Goal: Task Accomplishment & Management: Manage account settings

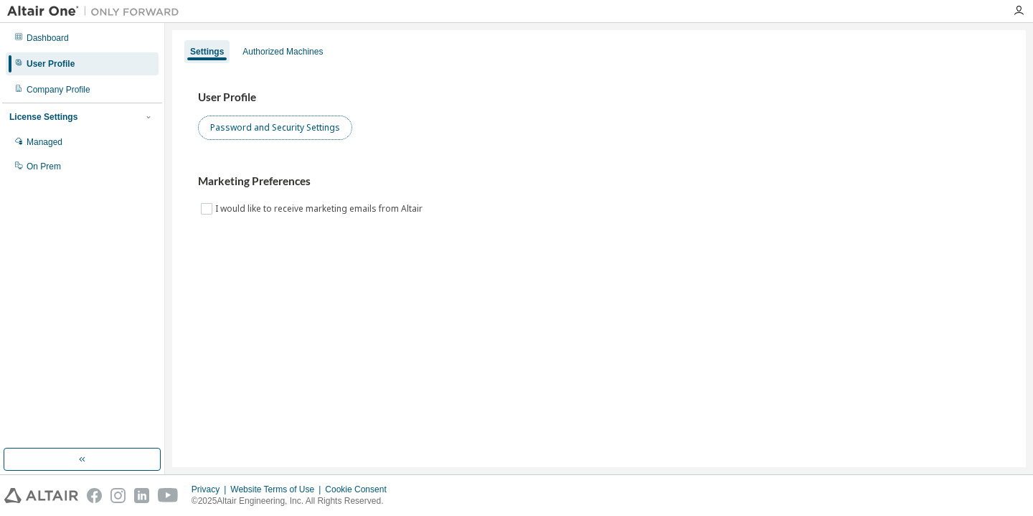
click at [307, 123] on button "Password and Security Settings" at bounding box center [275, 127] width 154 height 24
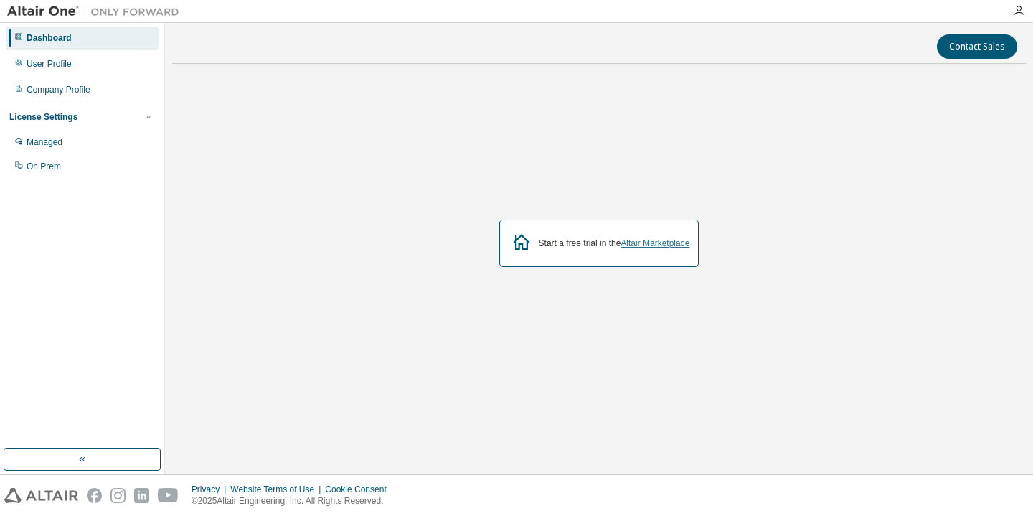
click at [648, 244] on link "Altair Marketplace" at bounding box center [654, 243] width 69 height 10
click at [91, 142] on div "Managed" at bounding box center [82, 142] width 153 height 23
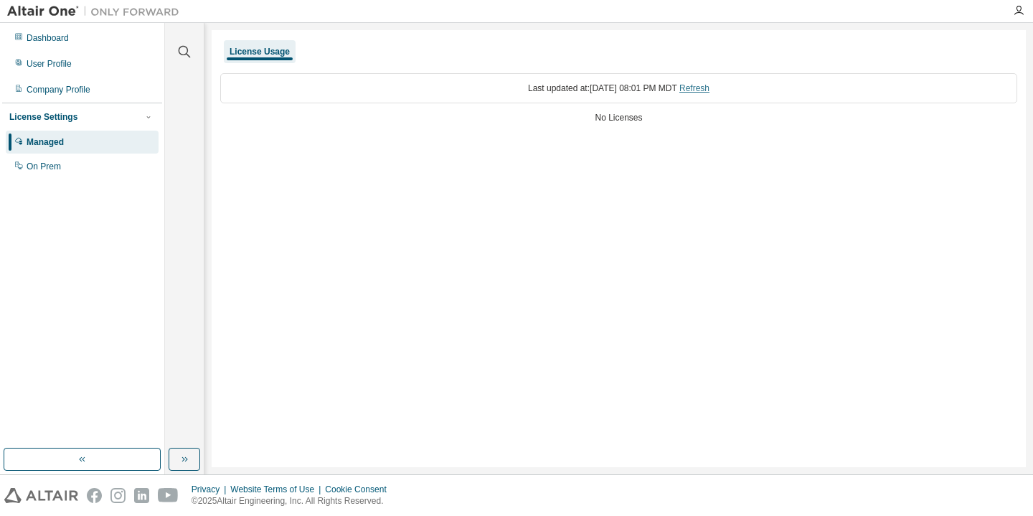
click at [709, 87] on link "Refresh" at bounding box center [694, 88] width 30 height 10
click at [122, 164] on div "On Prem" at bounding box center [82, 166] width 153 height 23
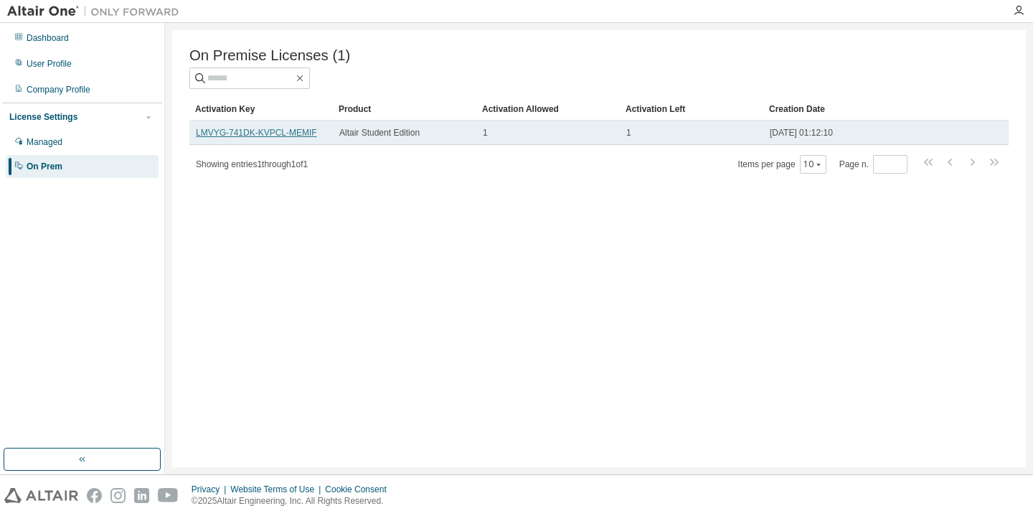
click at [289, 133] on link "LMVYG-741DK-KVPCL-MEMIF" at bounding box center [256, 133] width 121 height 10
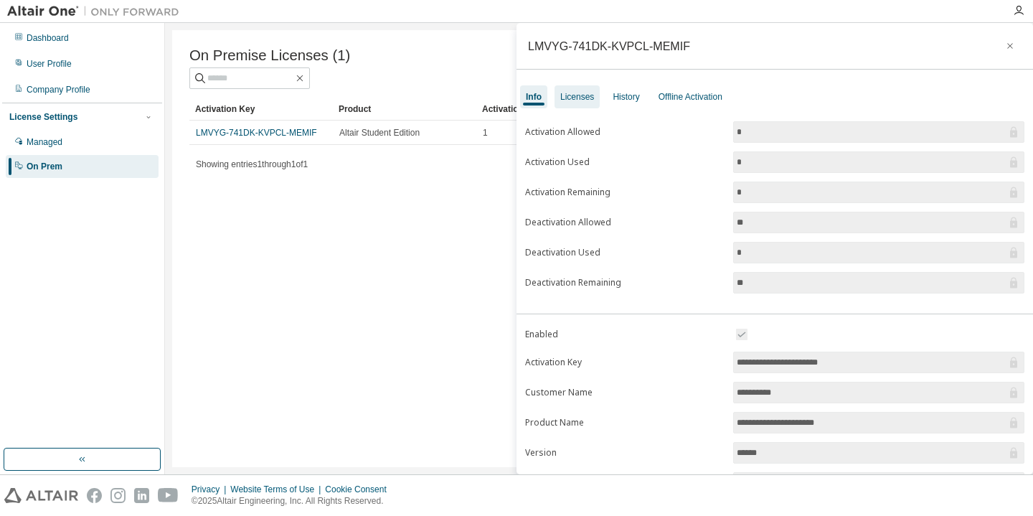
click at [586, 100] on div "Licenses" at bounding box center [577, 96] width 34 height 11
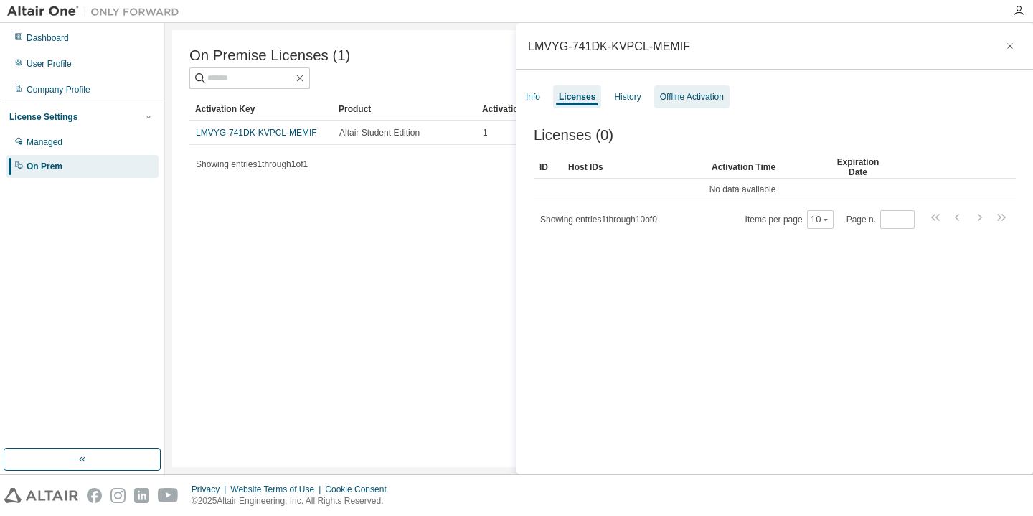
click at [684, 100] on div "Offline Activation" at bounding box center [692, 96] width 64 height 11
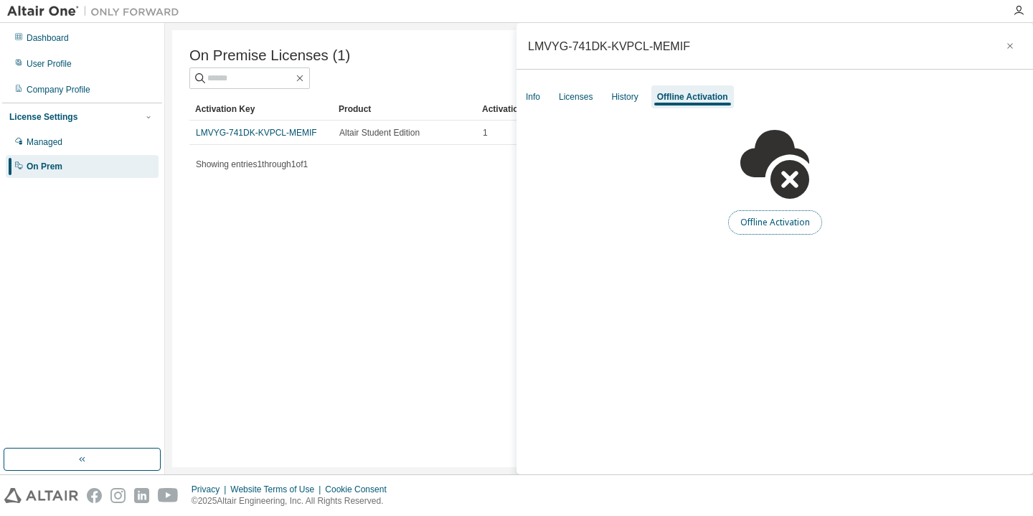
click at [775, 223] on button "Offline Activation" at bounding box center [775, 222] width 94 height 24
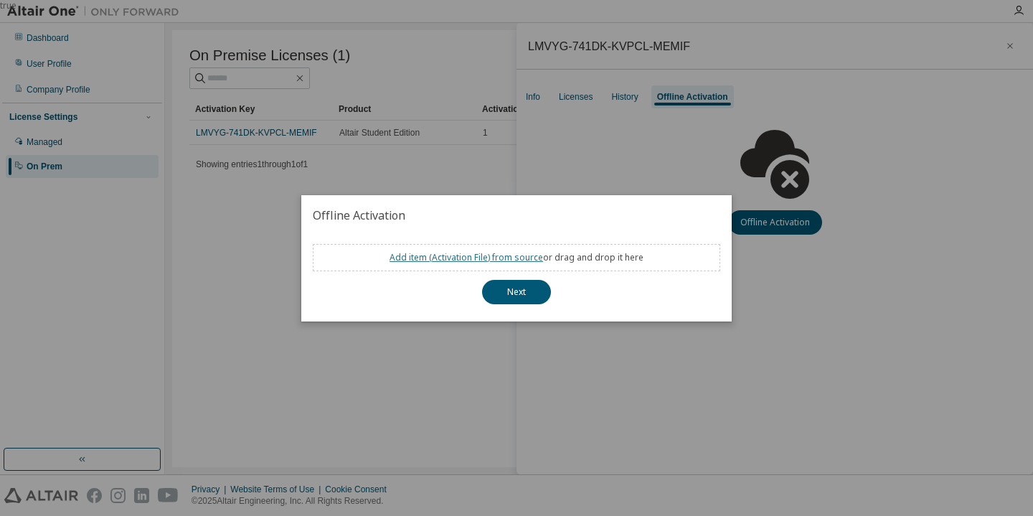
click at [506, 258] on link "Add item ( Activation File ) from source" at bounding box center [467, 257] width 154 height 12
click at [637, 369] on div "true" at bounding box center [516, 258] width 1033 height 516
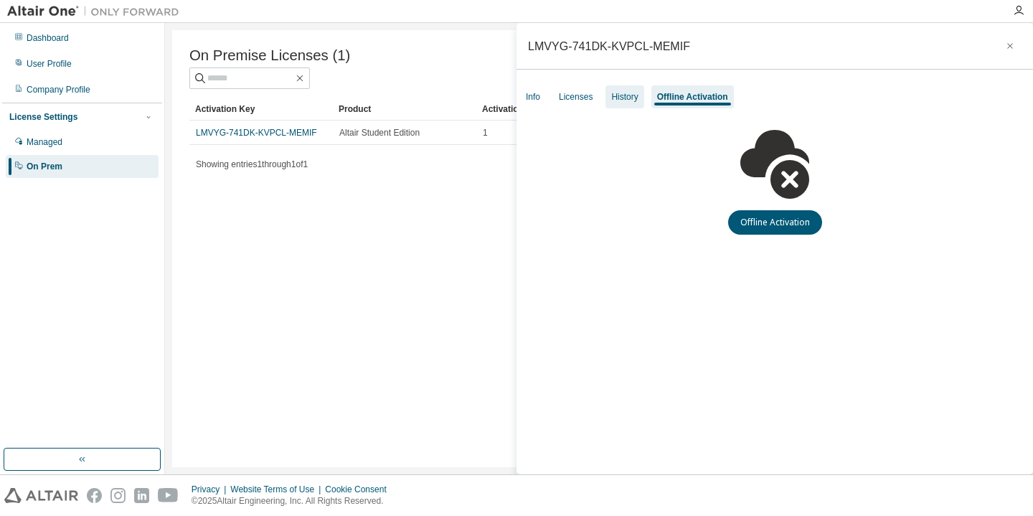
click at [626, 95] on div "History" at bounding box center [624, 96] width 27 height 11
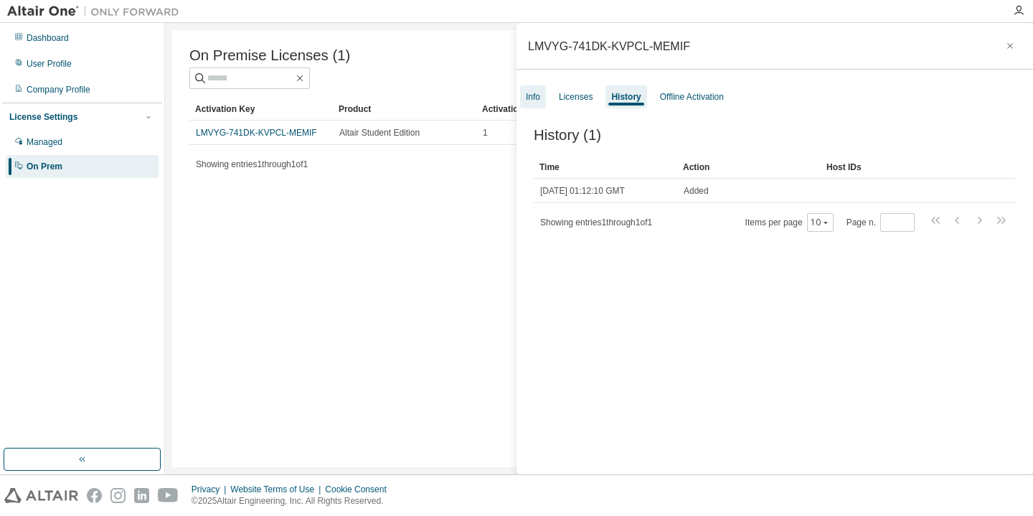
click at [536, 97] on div "Info" at bounding box center [533, 96] width 14 height 11
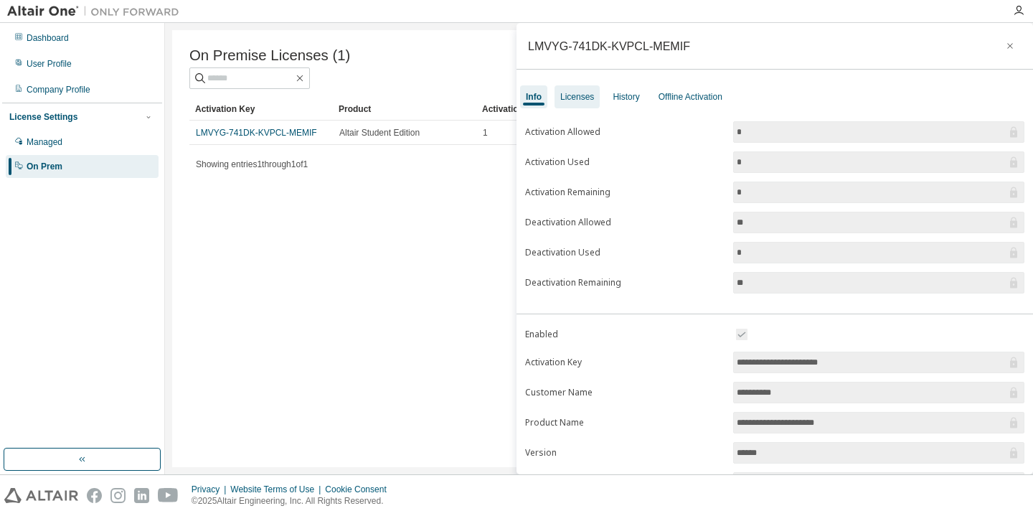
click at [559, 98] on div "Licenses" at bounding box center [576, 96] width 45 height 23
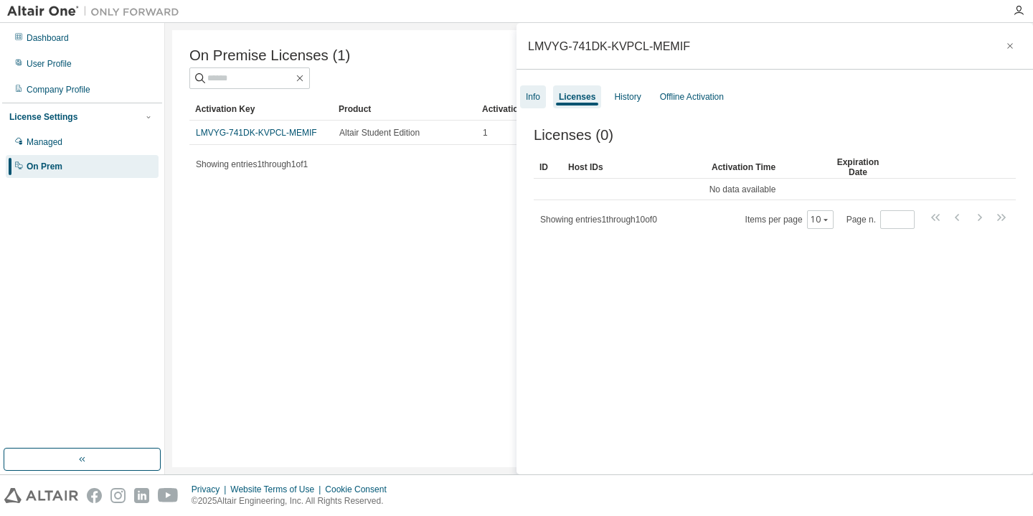
click at [529, 98] on div "Info" at bounding box center [533, 96] width 14 height 11
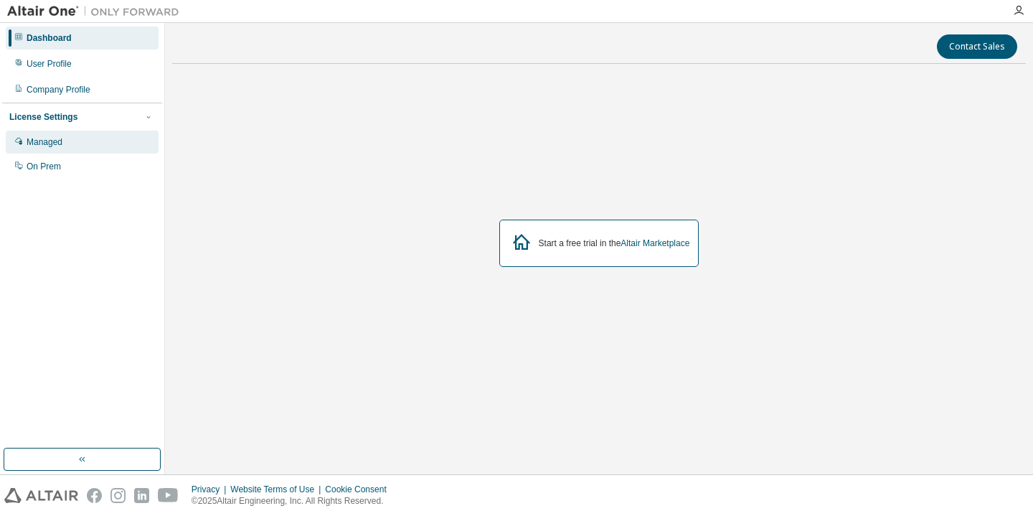
click at [54, 134] on div "Managed" at bounding box center [82, 142] width 153 height 23
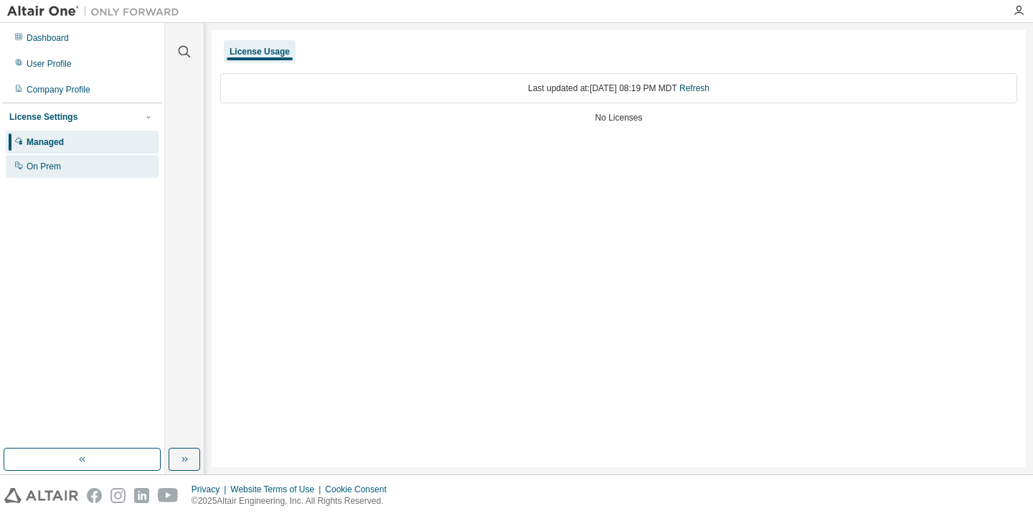
click at [87, 176] on div "On Prem" at bounding box center [82, 166] width 153 height 23
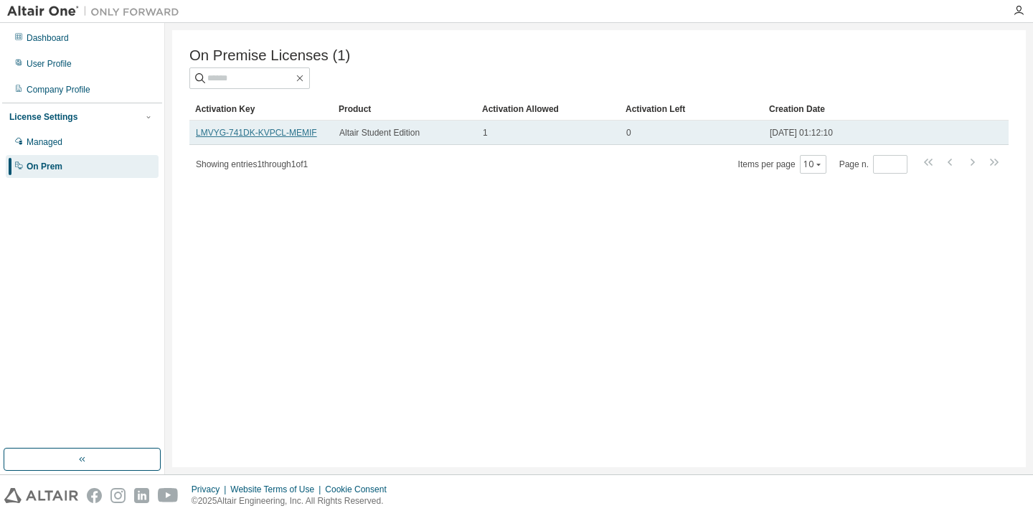
click at [293, 135] on link "LMVYG-741DK-KVPCL-MEMIF" at bounding box center [256, 133] width 121 height 10
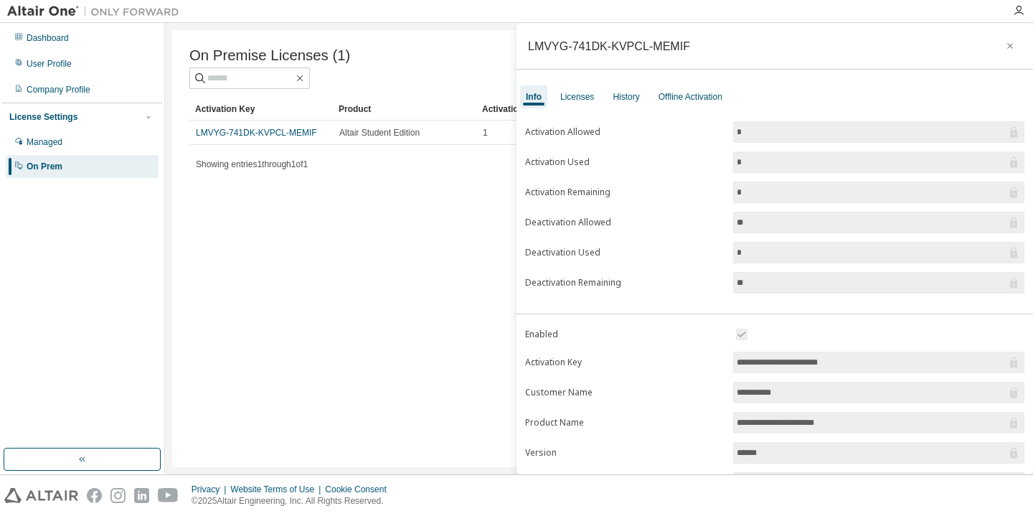
scroll to position [146, 0]
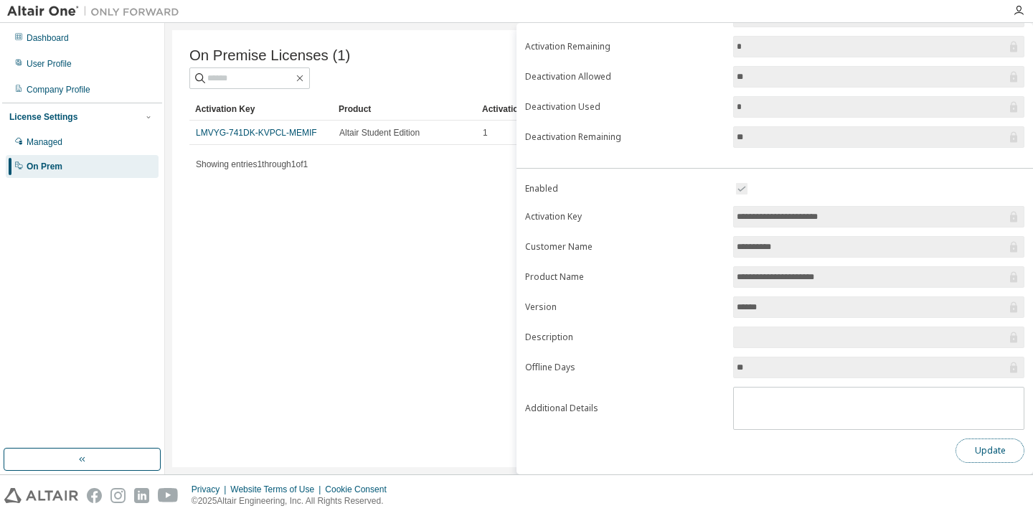
click at [986, 452] on button "Update" at bounding box center [989, 450] width 69 height 24
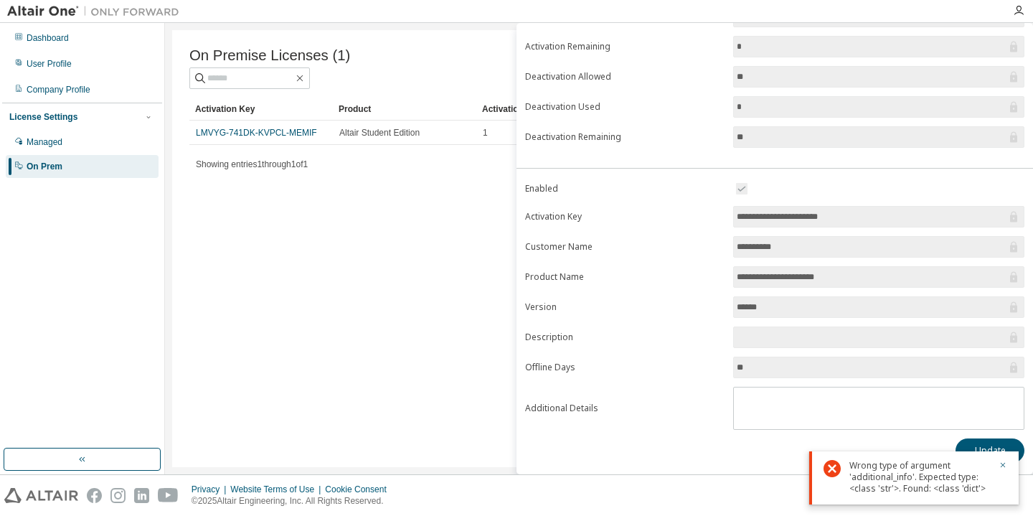
click at [1010, 463] on div "Wrong type of argument 'additional_info'. Expected type: <class 'str'>. Found: …" at bounding box center [913, 477] width 209 height 53
click at [1004, 463] on icon "button" at bounding box center [1003, 465] width 9 height 9
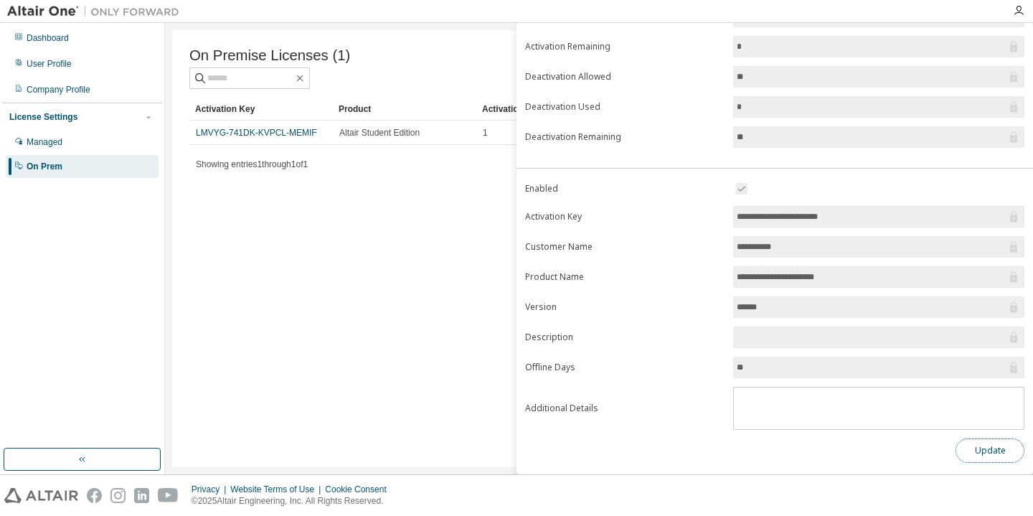
click at [980, 449] on button "Update" at bounding box center [989, 450] width 69 height 24
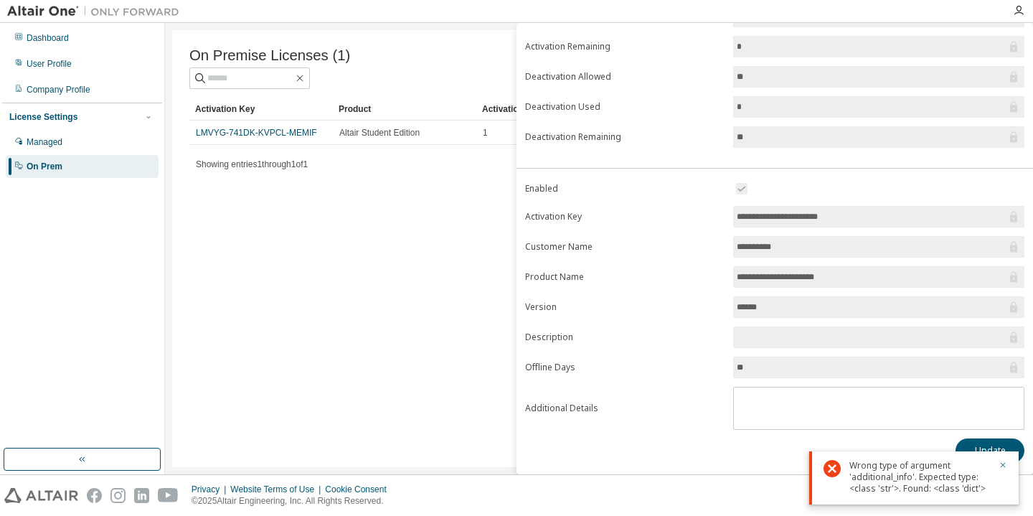
scroll to position [0, 0]
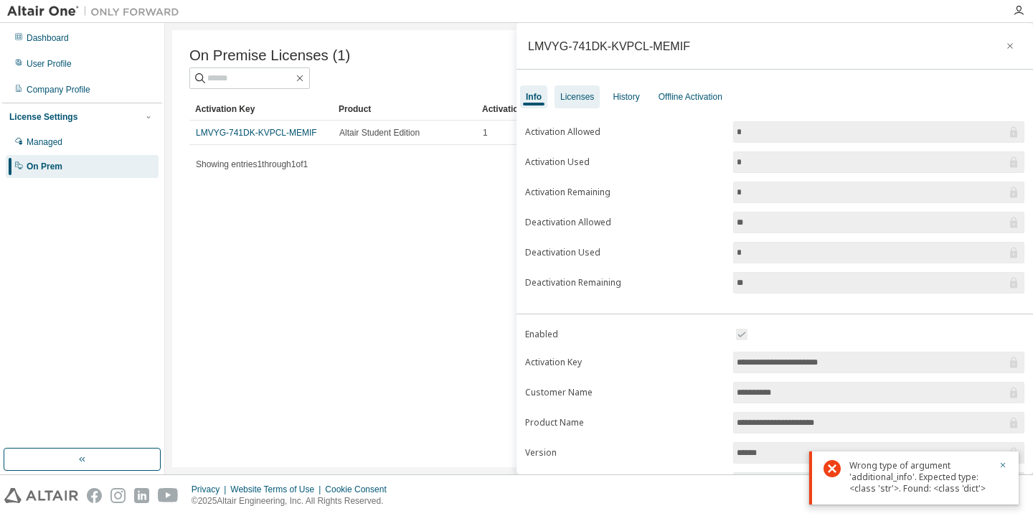
click at [564, 99] on div "Licenses" at bounding box center [577, 96] width 34 height 11
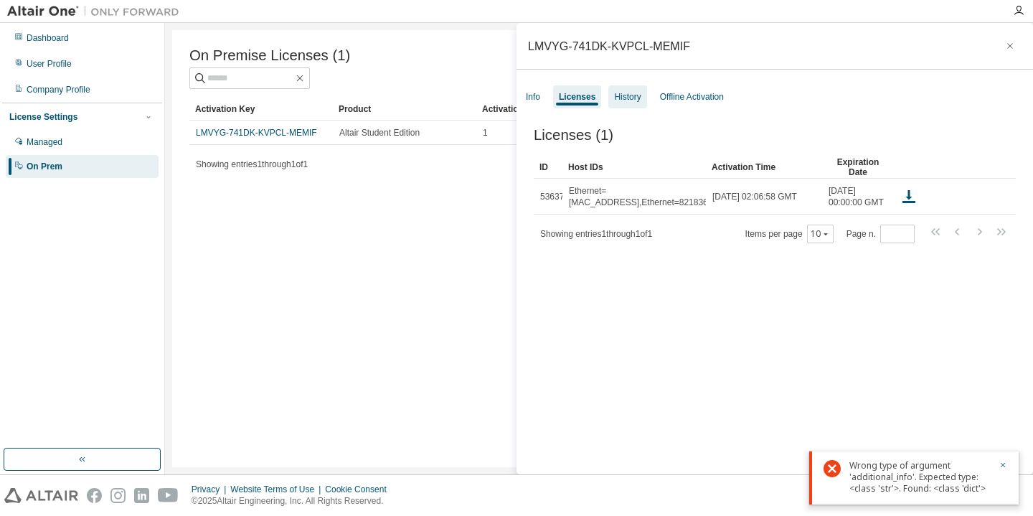
click at [635, 96] on div "History" at bounding box center [627, 96] width 27 height 11
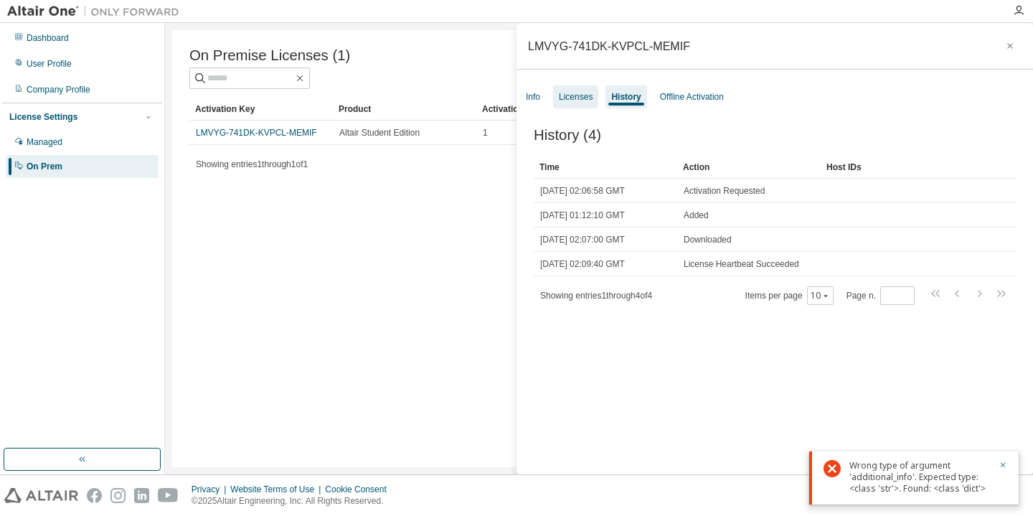
click at [577, 96] on div "Licenses" at bounding box center [576, 96] width 34 height 11
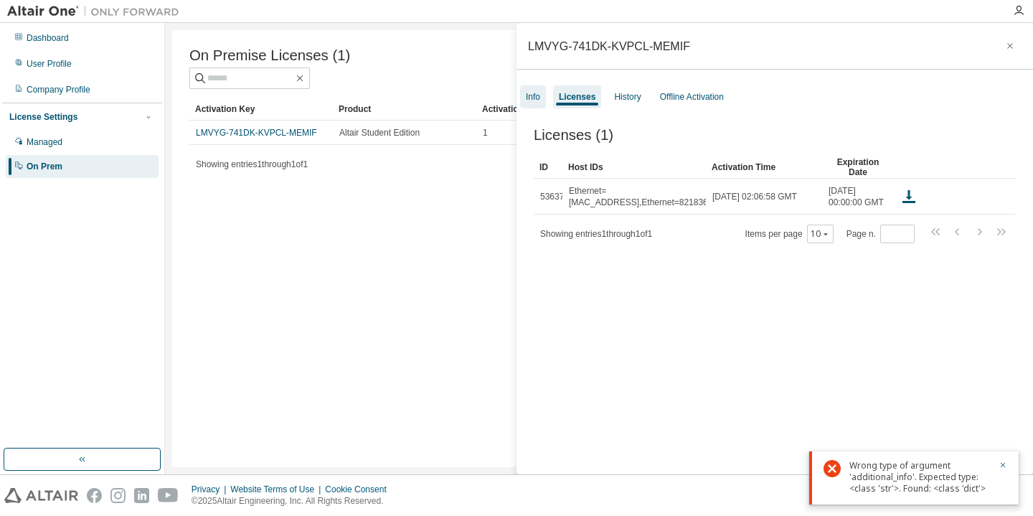
click at [533, 97] on div "Info" at bounding box center [533, 96] width 14 height 11
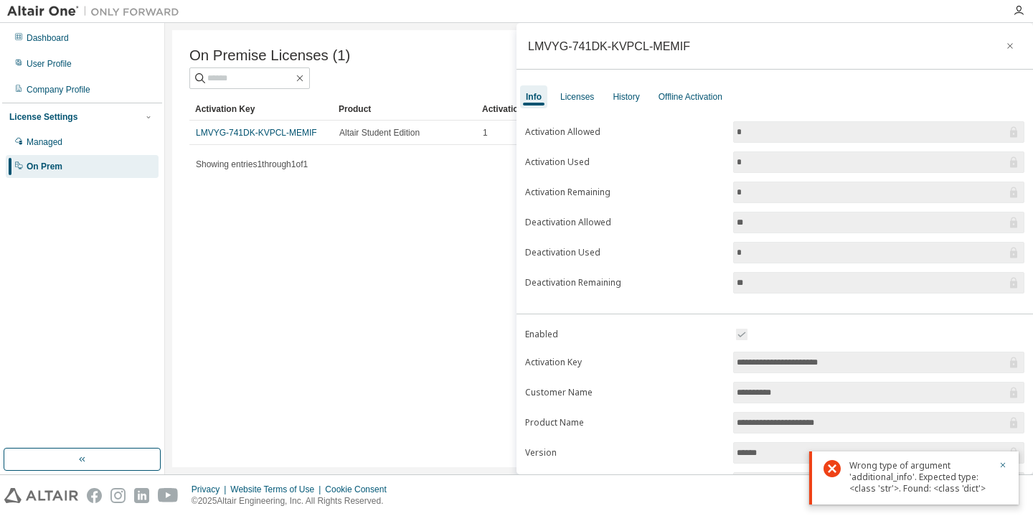
click at [452, 225] on div "On Premise Licenses (1) Clear Load Save Save As Field Operator Value Select fil…" at bounding box center [599, 248] width 854 height 437
click at [1005, 50] on icon "button" at bounding box center [1010, 45] width 10 height 11
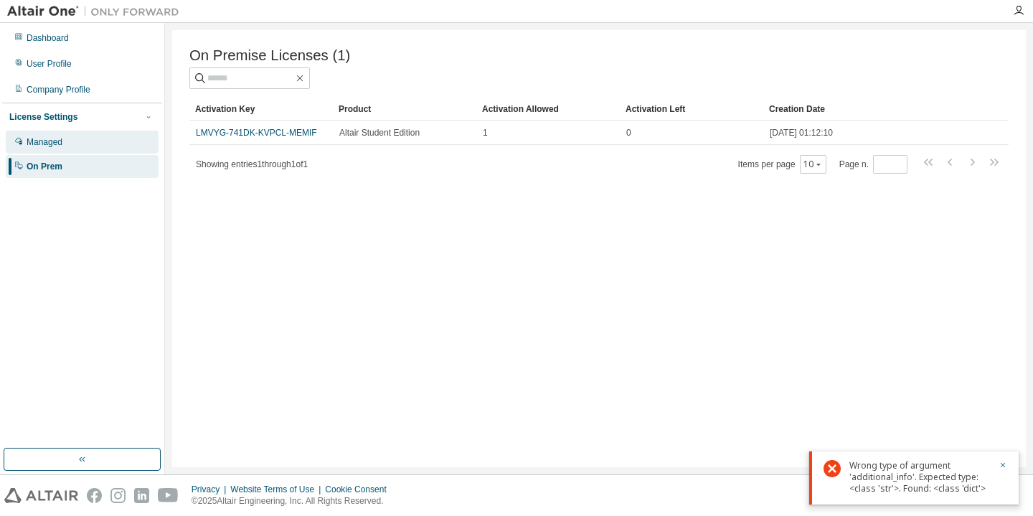
click at [54, 144] on div "Managed" at bounding box center [45, 141] width 36 height 11
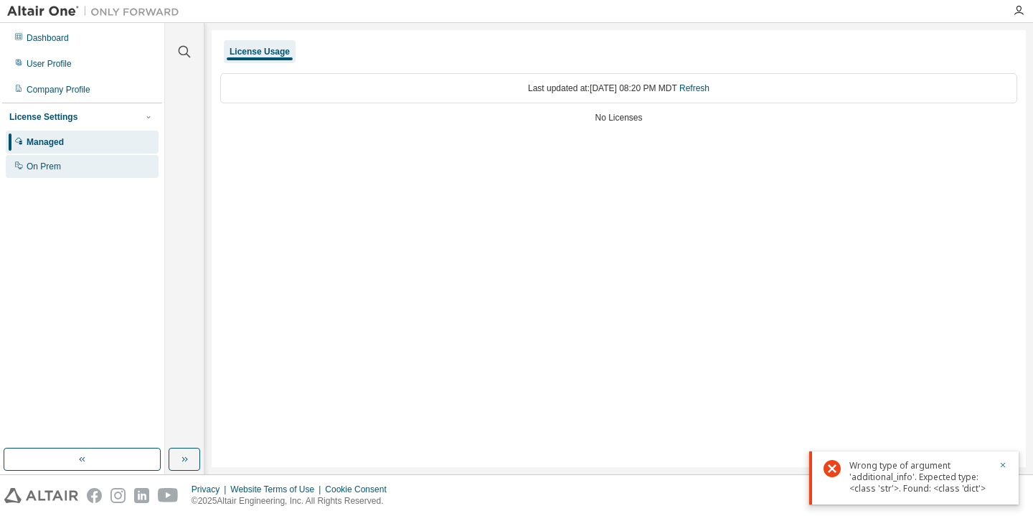
click at [65, 173] on div "On Prem" at bounding box center [82, 166] width 153 height 23
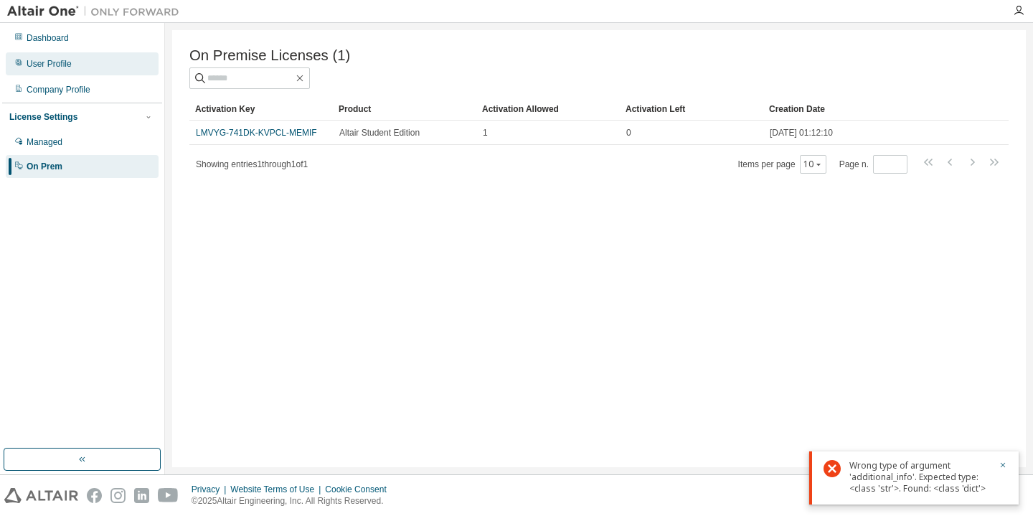
click at [82, 65] on div "User Profile" at bounding box center [82, 63] width 153 height 23
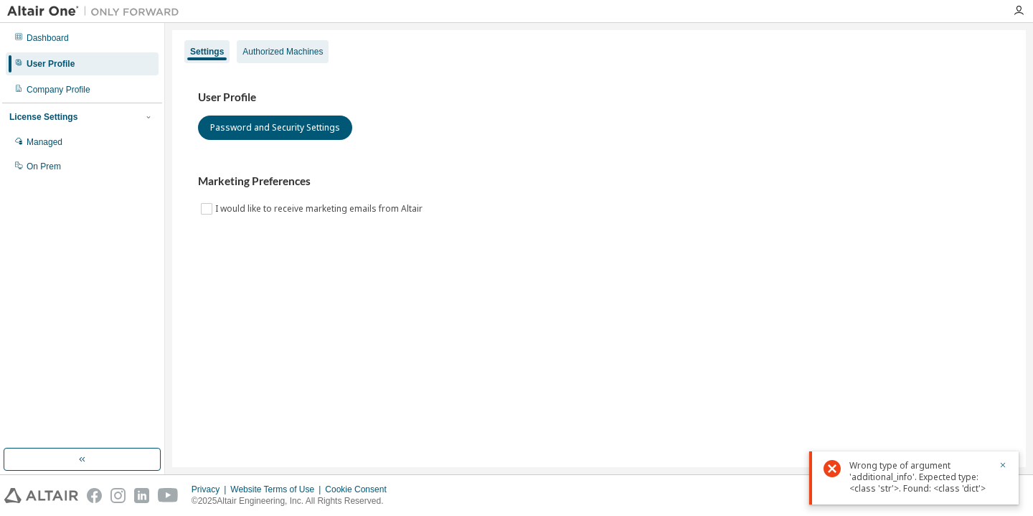
click at [270, 49] on div "Authorized Machines" at bounding box center [282, 51] width 80 height 11
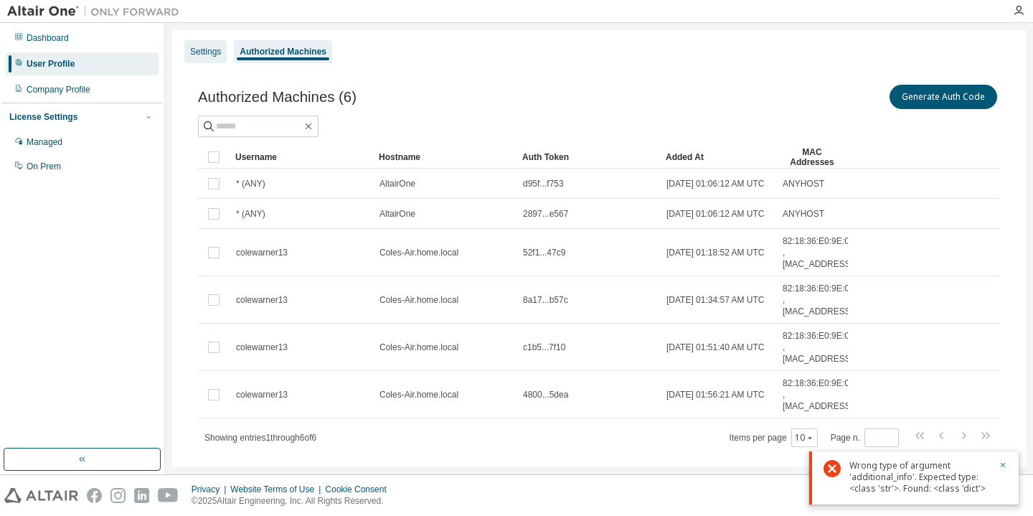
click at [212, 47] on div "Settings" at bounding box center [205, 51] width 31 height 11
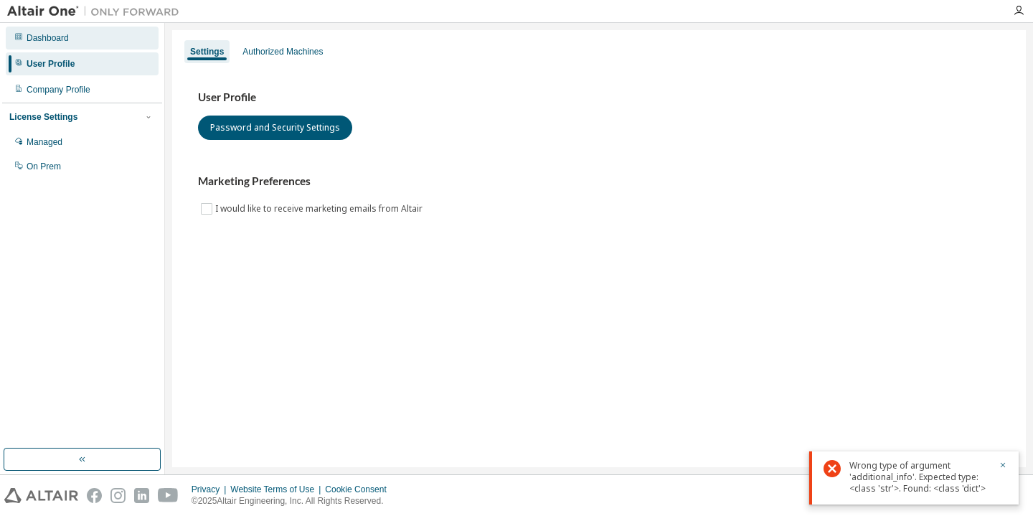
click at [112, 44] on div "Dashboard" at bounding box center [82, 38] width 153 height 23
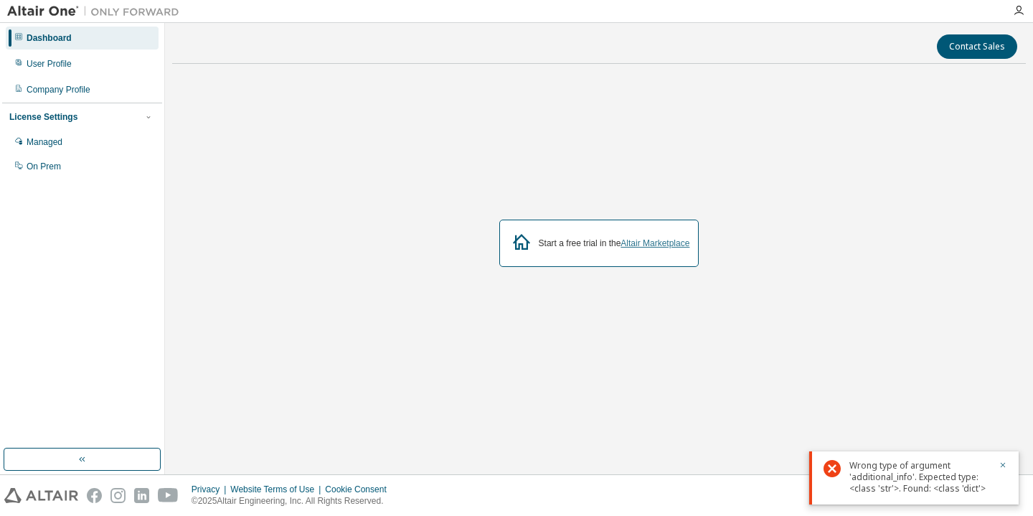
click at [676, 242] on link "Altair Marketplace" at bounding box center [654, 243] width 69 height 10
